Goal: Task Accomplishment & Management: Manage account settings

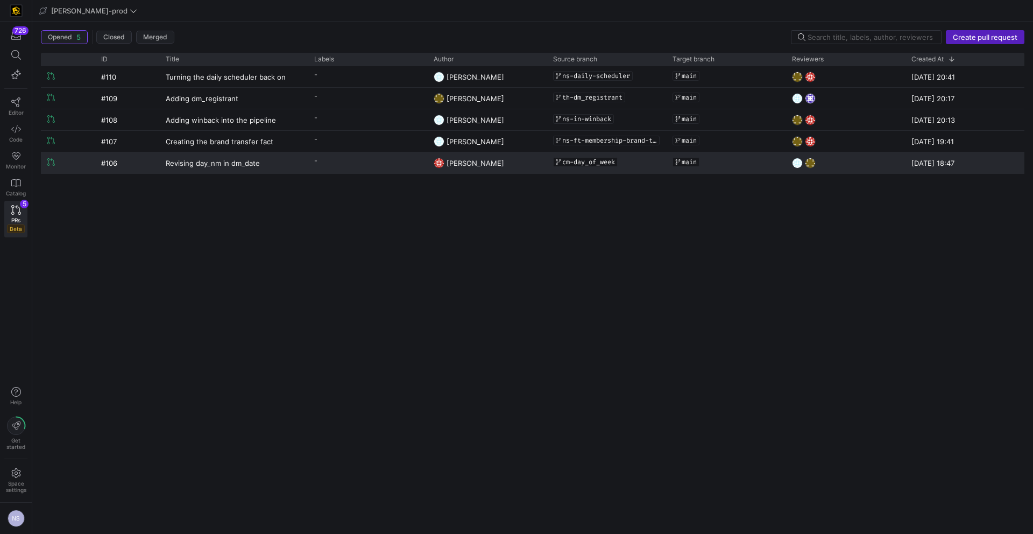
click at [307, 168] on div "Revising day_nm in dm_date" at bounding box center [233, 162] width 149 height 21
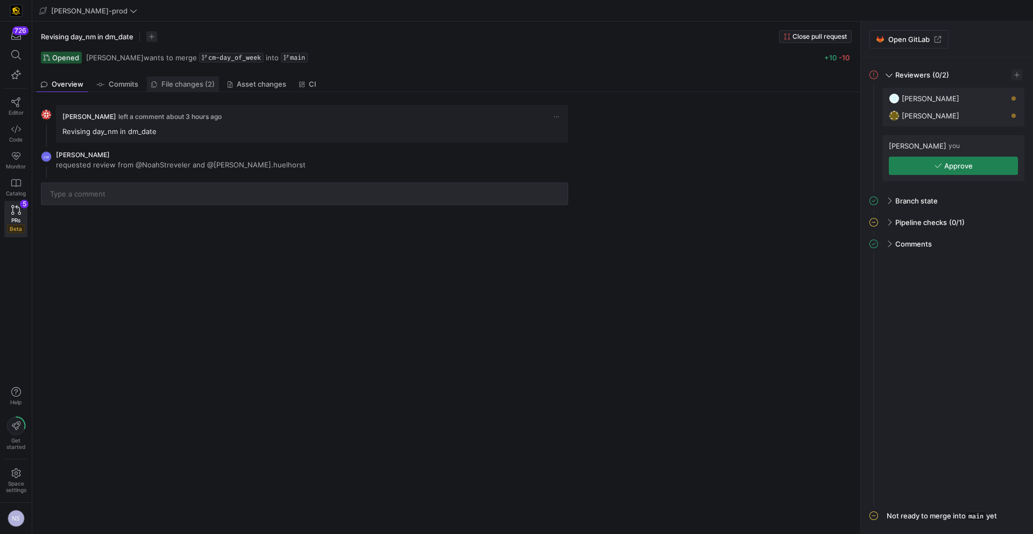
click at [188, 81] on span "File changes (2)" at bounding box center [187, 84] width 53 height 7
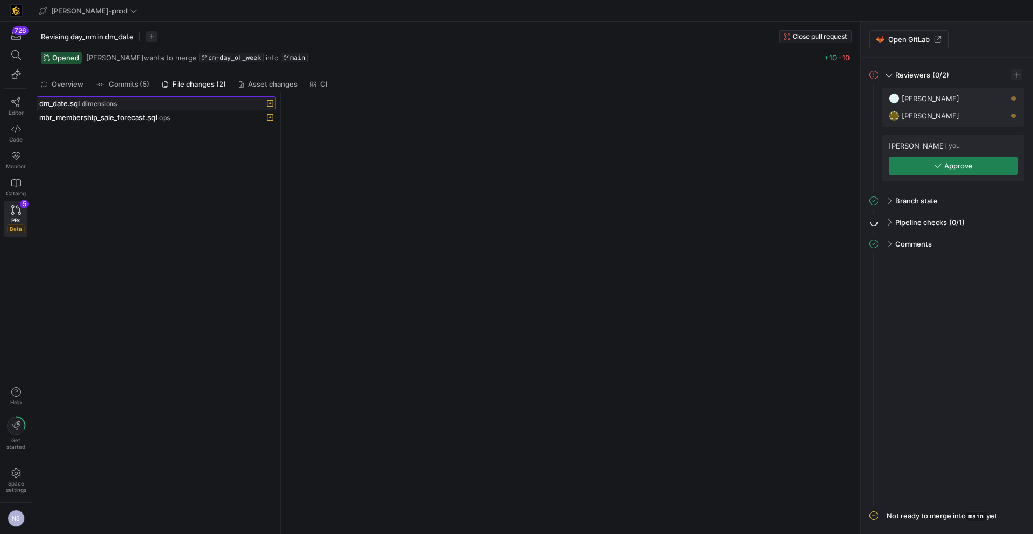
click at [111, 104] on span "dimensions" at bounding box center [99, 104] width 35 height 8
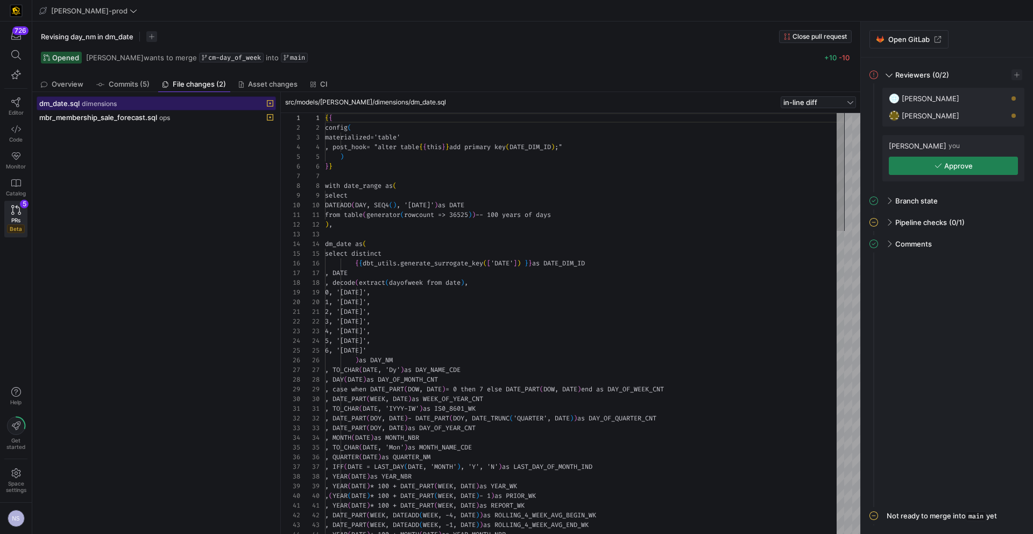
scroll to position [97, 0]
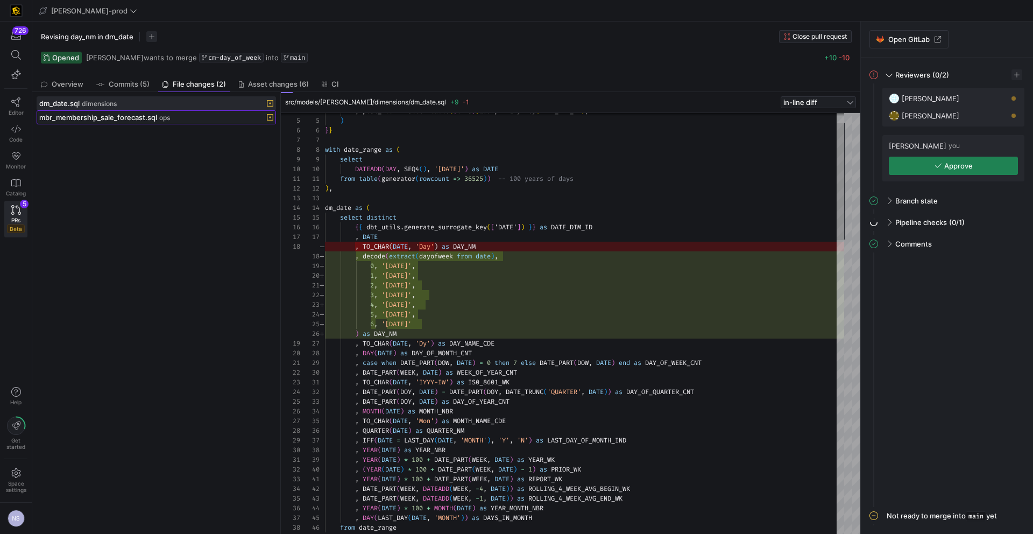
click at [172, 118] on div "mbr_membership_sale_forecast.sql ops" at bounding box center [144, 117] width 210 height 9
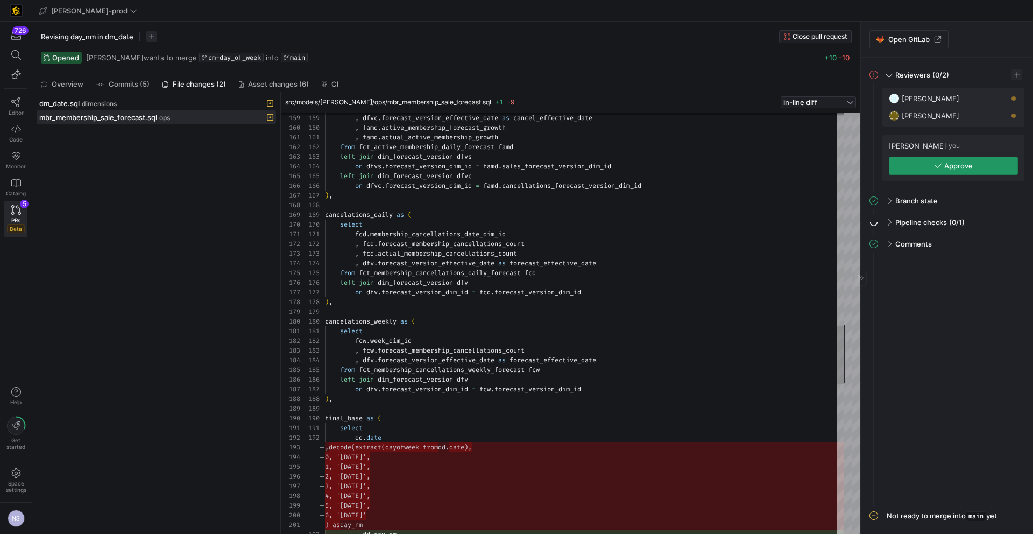
click at [955, 162] on span "Approve" at bounding box center [959, 165] width 29 height 9
click at [28, 220] on div "726 Editor Code Monitor Catalog PRs Beta 5" at bounding box center [16, 132] width 32 height 220
click at [22, 215] on link "PRs Beta 5" at bounding box center [15, 219] width 23 height 37
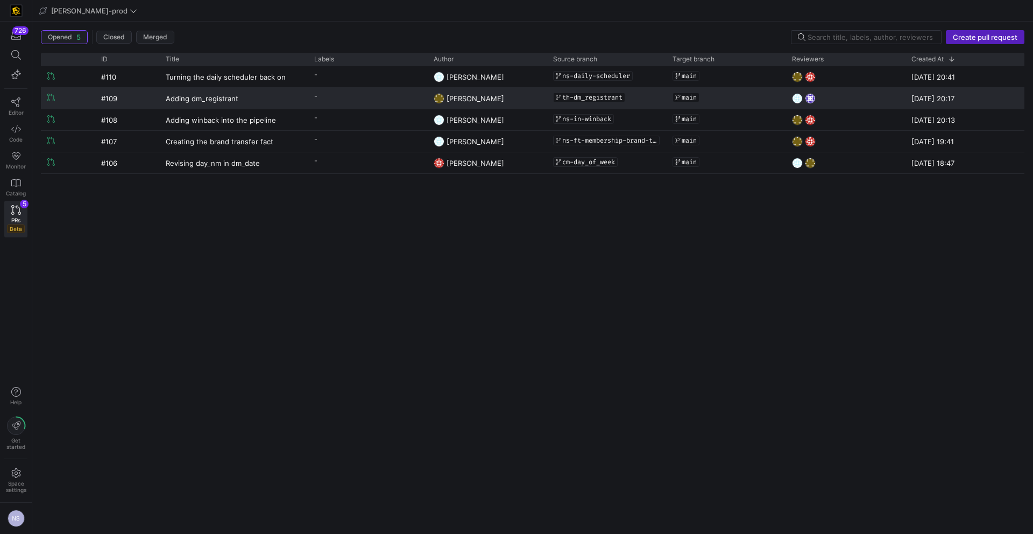
click at [363, 98] on y42-pull-request-list-view-label-cell-renderer "-" at bounding box center [367, 96] width 107 height 16
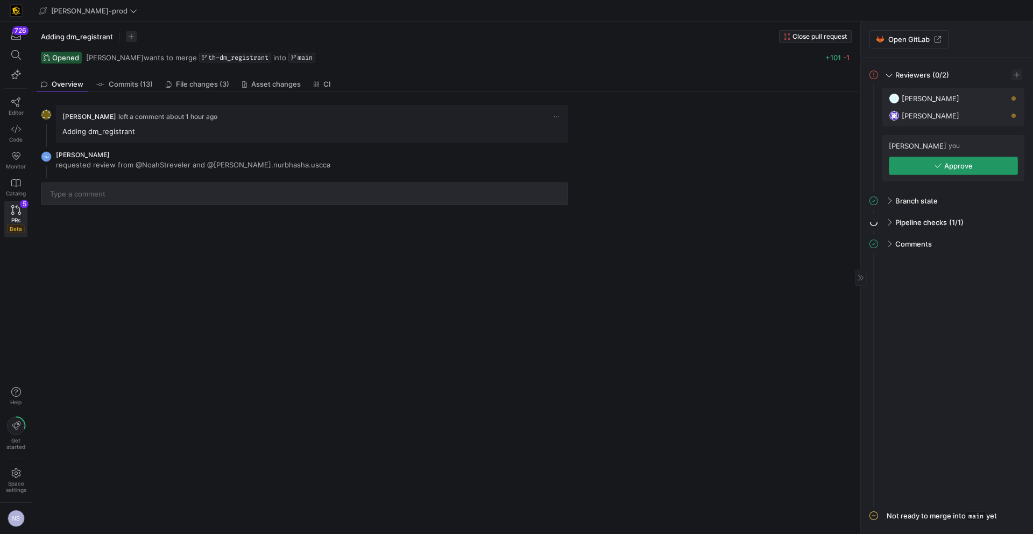
click at [935, 164] on icon "button" at bounding box center [939, 166] width 8 height 8
click at [205, 83] on span "File changes (3)" at bounding box center [202, 84] width 53 height 7
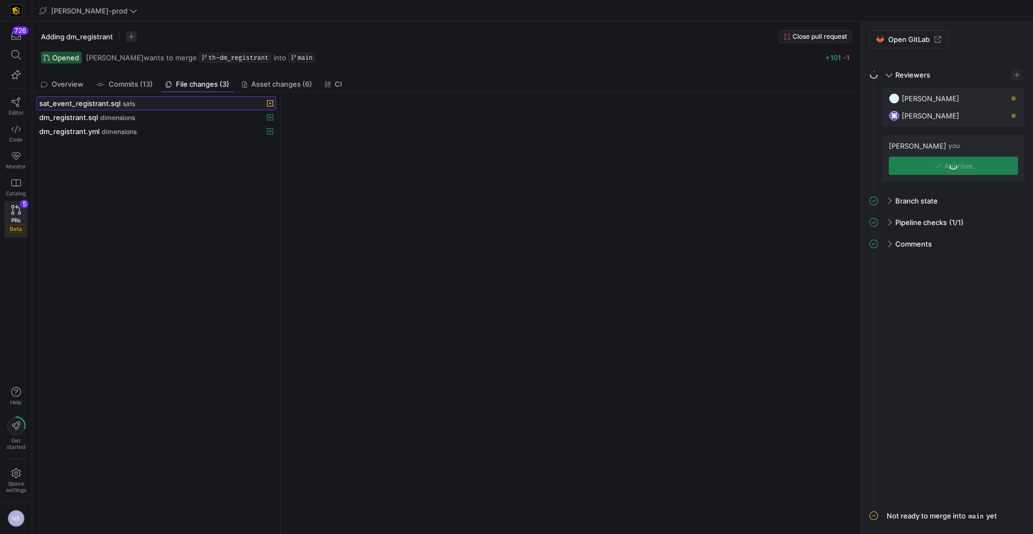
click at [126, 102] on span "sats" at bounding box center [129, 104] width 12 height 8
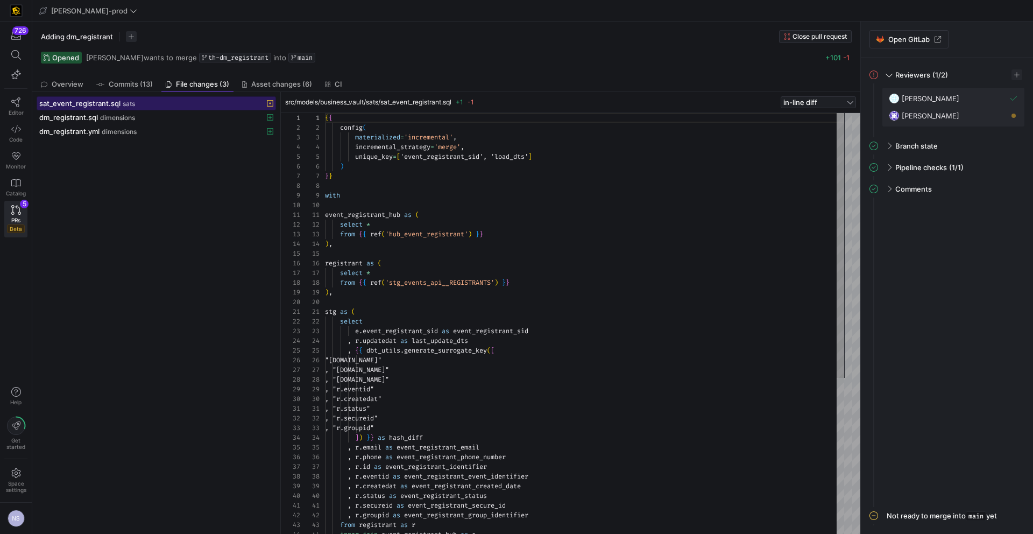
scroll to position [97, 0]
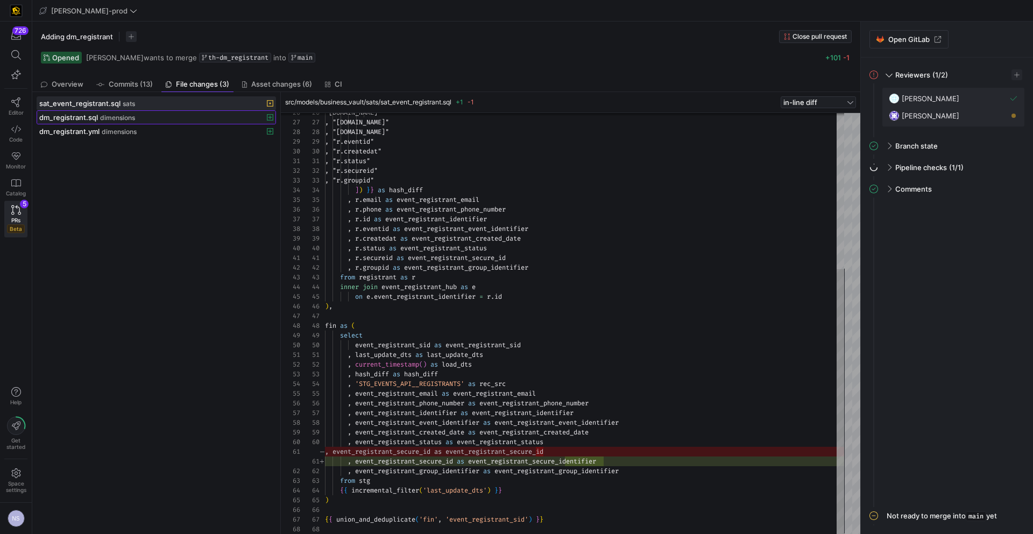
click at [110, 120] on span "dimensions" at bounding box center [117, 118] width 35 height 8
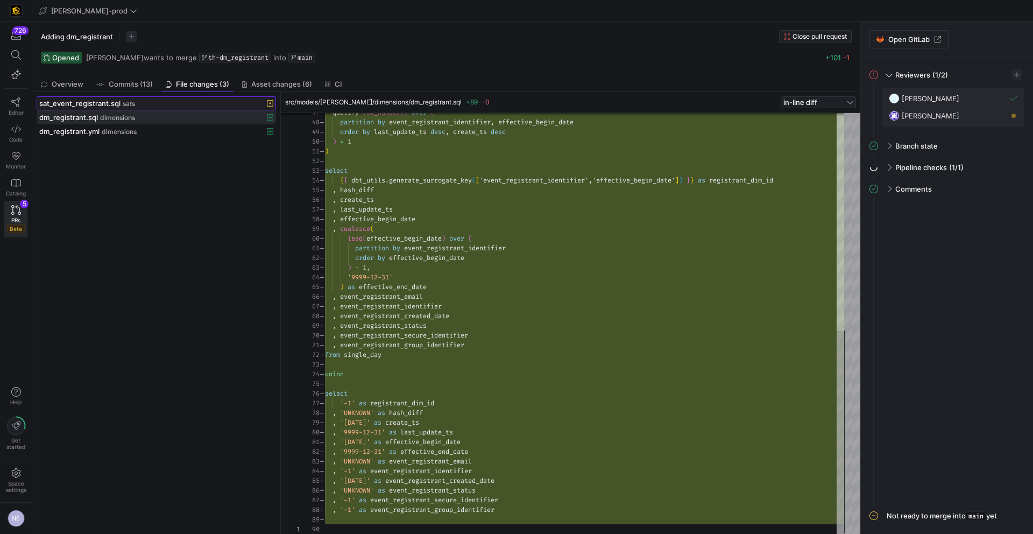
click at [126, 102] on span "sats" at bounding box center [129, 104] width 12 height 8
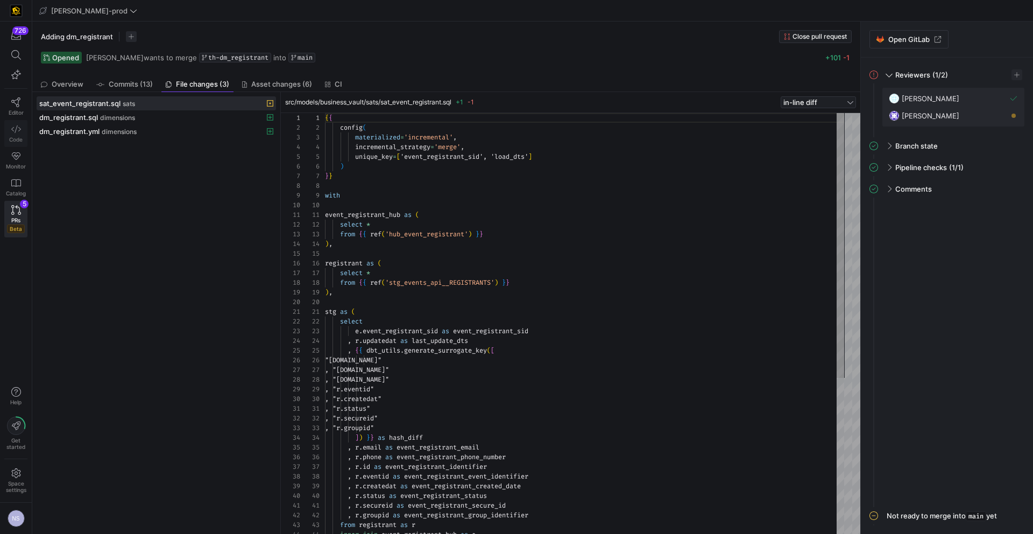
click at [16, 128] on icon at bounding box center [16, 129] width 10 height 10
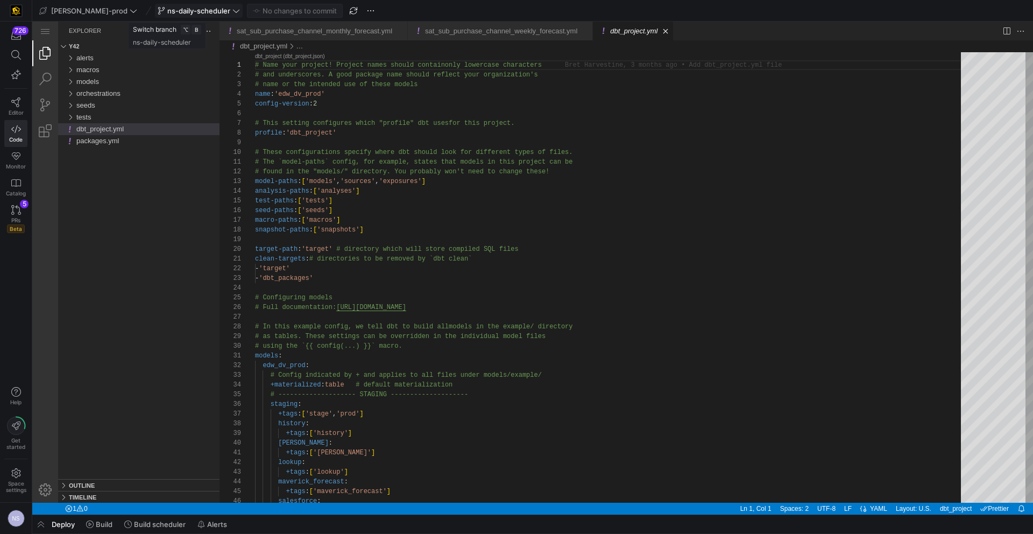
click at [196, 14] on span "ns-daily-scheduler" at bounding box center [198, 10] width 63 height 9
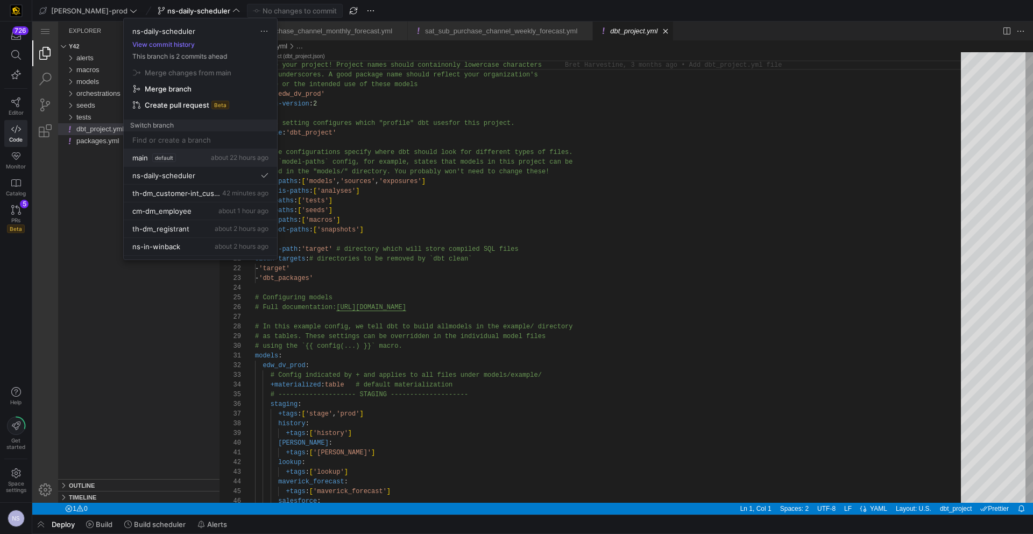
drag, startPoint x: 182, startPoint y: 156, endPoint x: 146, endPoint y: 133, distance: 42.4
click at [180, 156] on div "main default about 22 hours ago" at bounding box center [200, 157] width 136 height 9
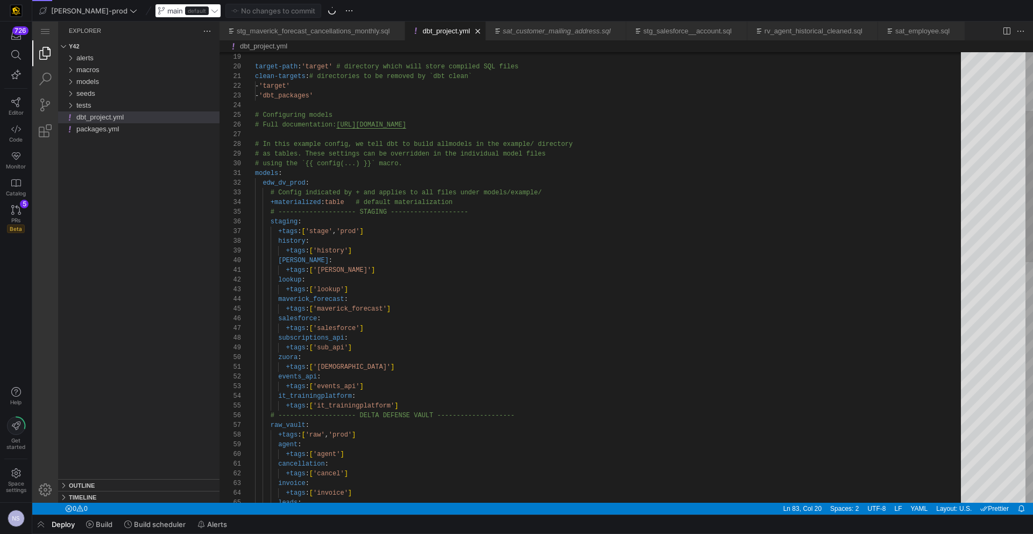
click at [178, 11] on div "main default" at bounding box center [188, 11] width 66 height 14
click at [211, 11] on icon at bounding box center [215, 11] width 8 height 8
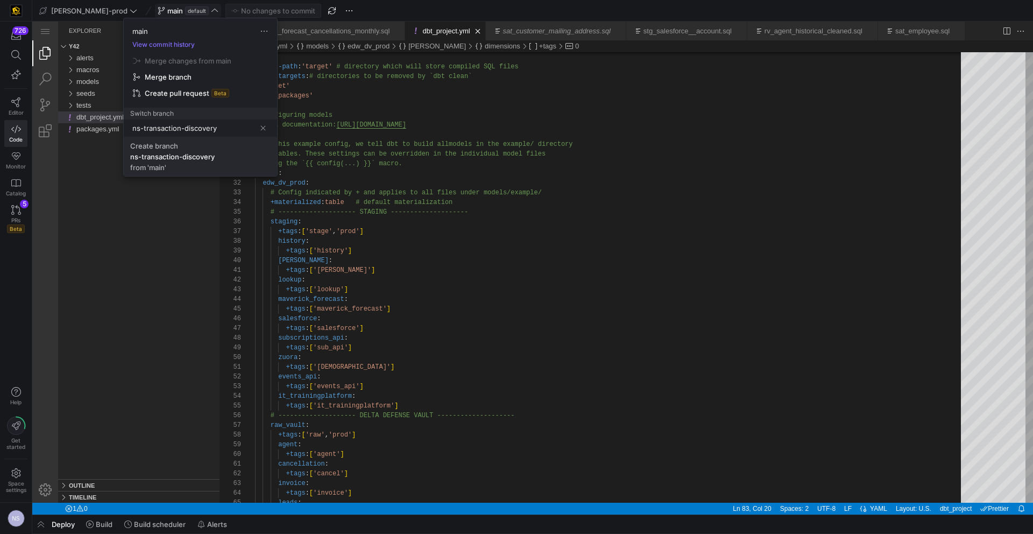
type input "ns-transaction-discovery"
click at [184, 159] on div "ns-transaction-discovery" at bounding box center [172, 156] width 84 height 9
